Goal: Navigation & Orientation: Find specific page/section

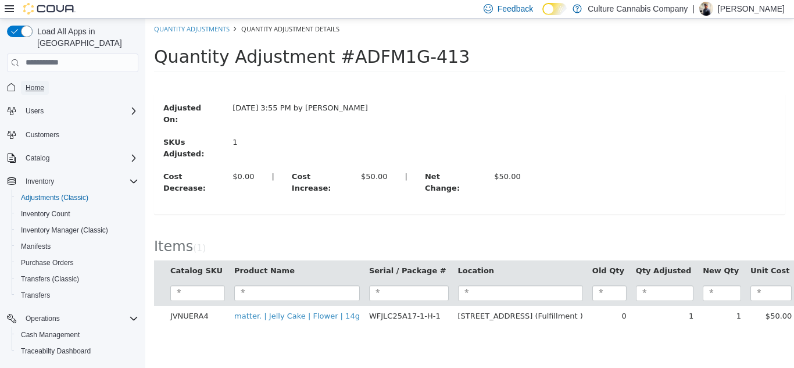
click at [39, 83] on span "Home" at bounding box center [35, 87] width 19 height 9
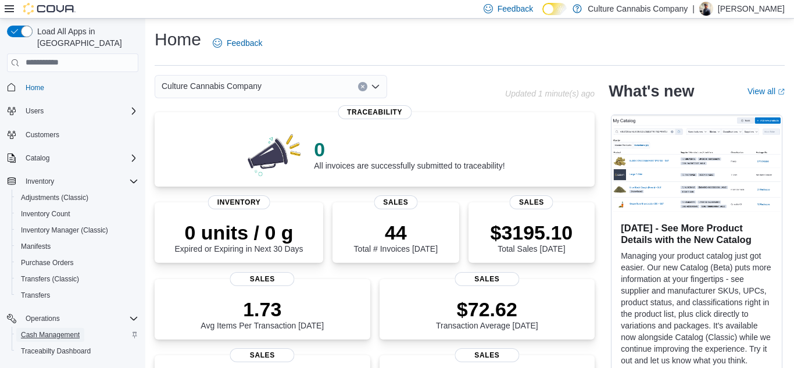
click at [66, 330] on span "Cash Management" at bounding box center [50, 334] width 59 height 9
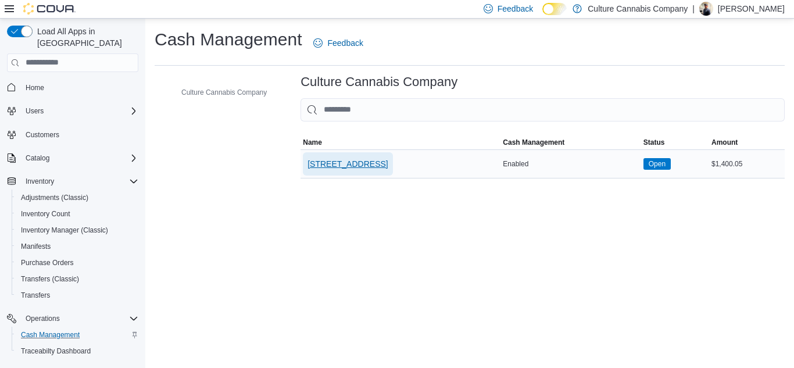
click at [372, 168] on span "[STREET_ADDRESS]" at bounding box center [348, 164] width 80 height 12
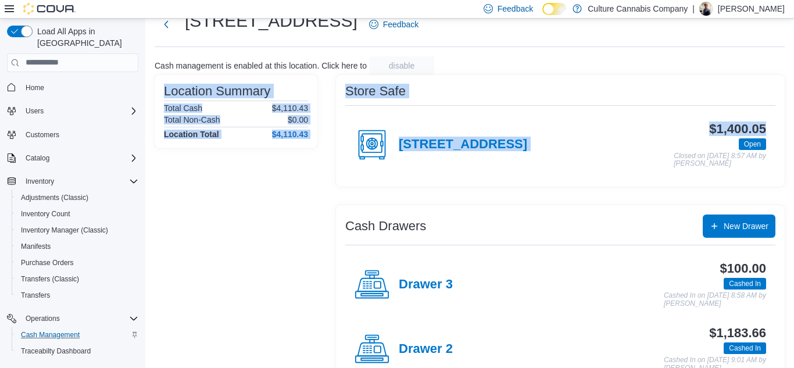
scroll to position [137, 0]
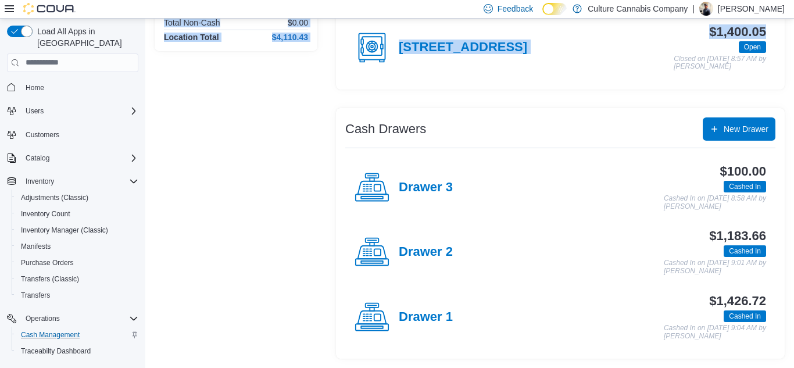
drag, startPoint x: 794, startPoint y: 104, endPoint x: 794, endPoint y: 267, distance: 163.4
click at [794, 267] on div "Cash Management [STREET_ADDRESS] Feedback Cash management is enabled at this lo…" at bounding box center [469, 125] width 649 height 487
click at [605, 102] on div "Store Safe [STREET_ADDRESS] $1,400.05 Open Closed on [DATE] 8:57 AM by [PERSON_…" at bounding box center [560, 168] width 449 height 381
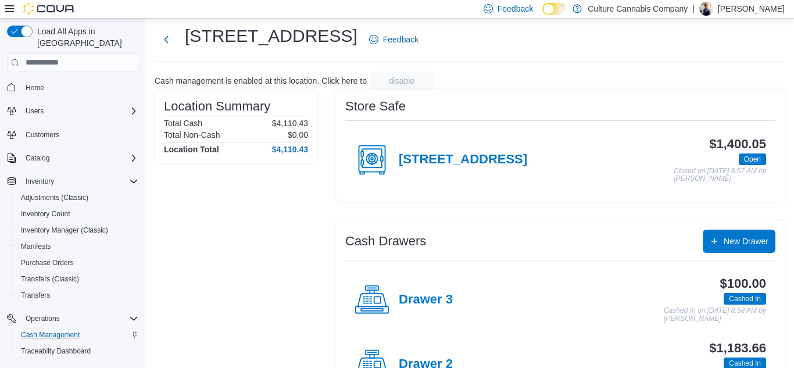
scroll to position [0, 0]
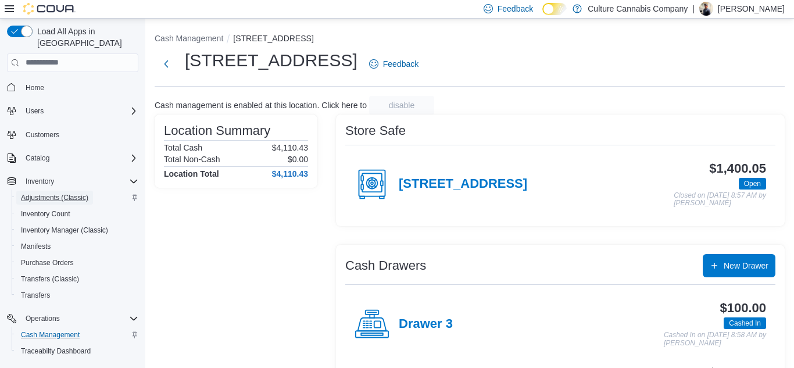
click at [41, 193] on span "Adjustments (Classic)" at bounding box center [54, 197] width 67 height 9
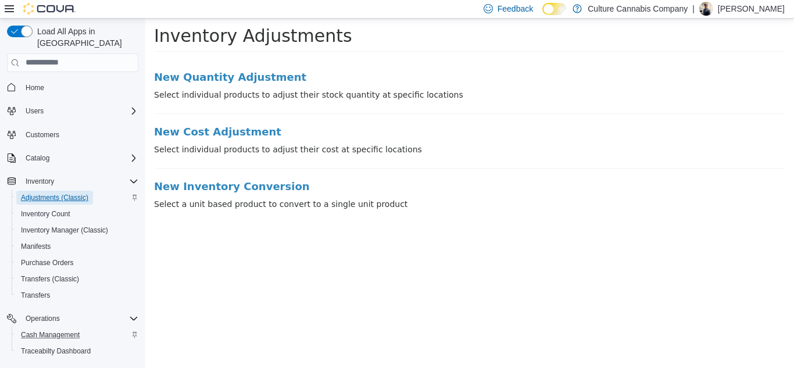
click at [41, 193] on span "Adjustments (Classic)" at bounding box center [54, 197] width 67 height 9
click at [95, 256] on div "Purchase Orders" at bounding box center [77, 263] width 122 height 14
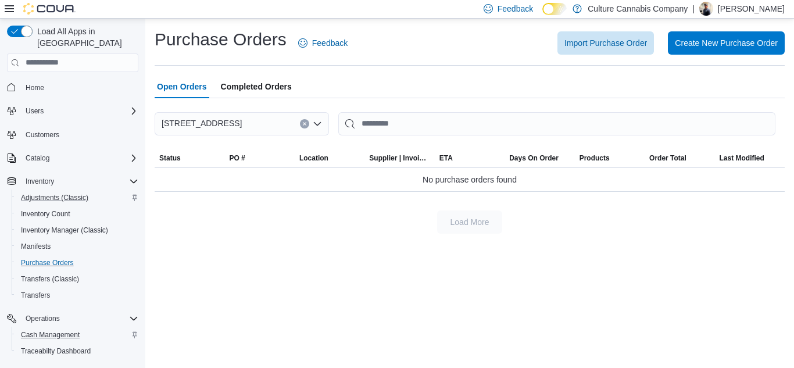
click at [12, 255] on button "Purchase Orders" at bounding box center [77, 263] width 131 height 16
